Goal: Information Seeking & Learning: Compare options

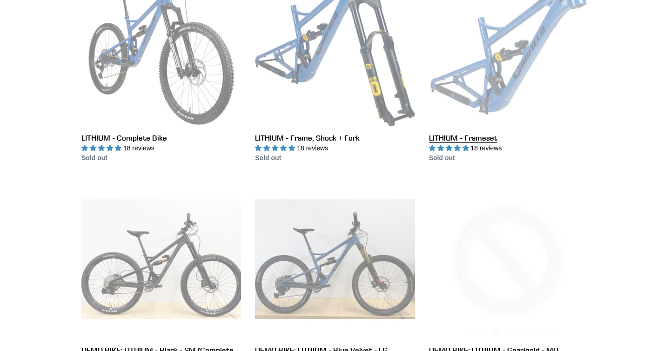
click at [500, 83] on link "LITHIUM - Frameset" at bounding box center [509, 65] width 160 height 196
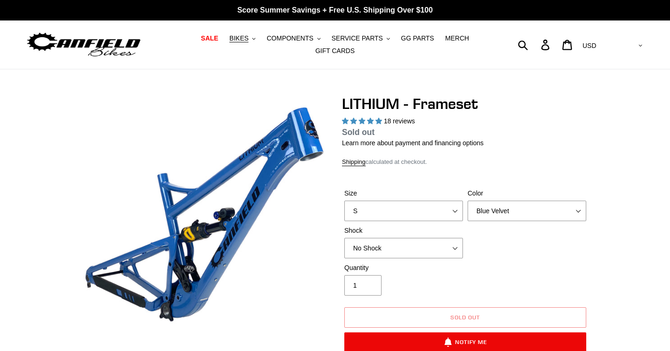
select select "highest-rating"
click at [243, 39] on span "BIKES" at bounding box center [239, 38] width 19 height 8
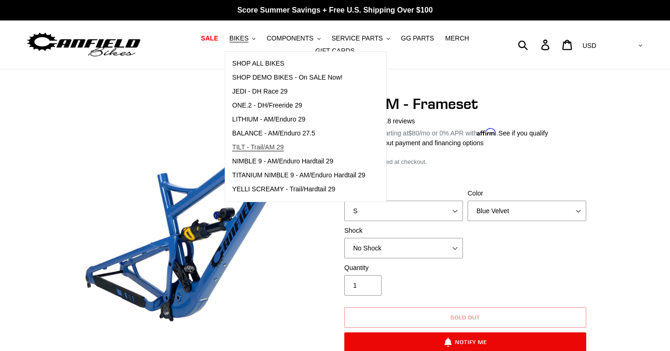
click at [263, 148] on span "TILT - Trail/AM 29" at bounding box center [258, 147] width 52 height 8
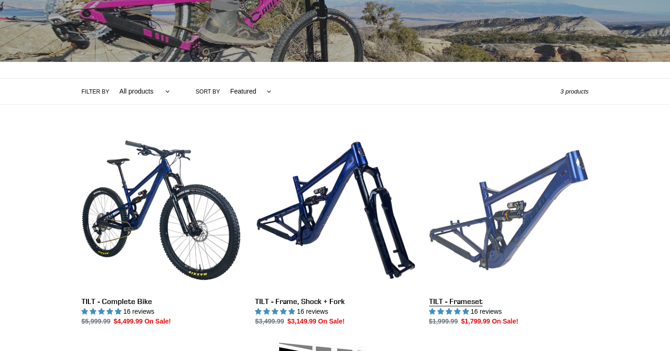
scroll to position [209, 0]
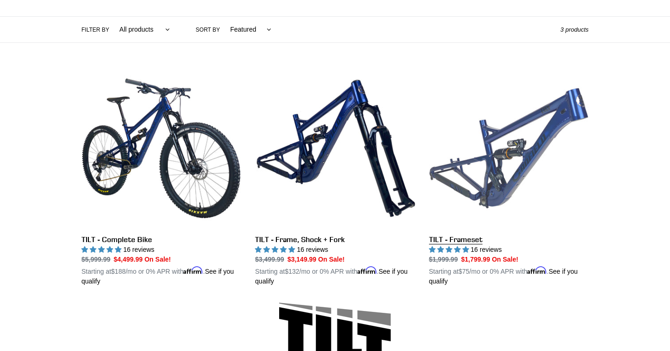
click at [495, 155] on link "TILT - Frameset" at bounding box center [509, 177] width 160 height 218
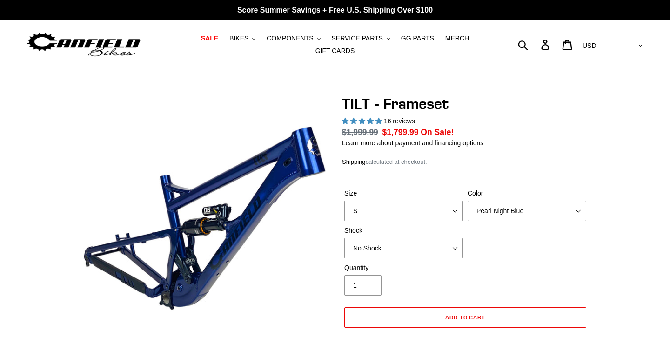
select select "highest-rating"
